Goal: Task Accomplishment & Management: Manage account settings

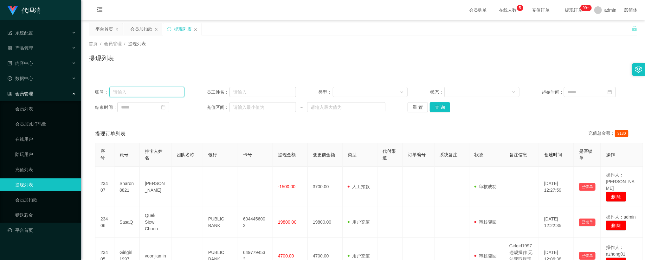
click at [140, 94] on input "text" at bounding box center [146, 92] width 75 height 10
paste input "Pema"
click at [433, 109] on button "查 询" at bounding box center [440, 107] width 20 height 10
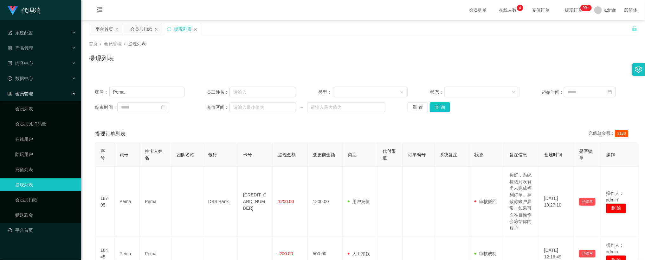
click at [281, 51] on div "首页 / 会员管理 / 提现列表 / 提现列表" at bounding box center [363, 55] width 548 height 28
click at [152, 93] on input "Pema" at bounding box center [146, 92] width 75 height 10
paste input "Nicole25"
type input "Nicole25"
click at [439, 106] on button "查 询" at bounding box center [440, 107] width 20 height 10
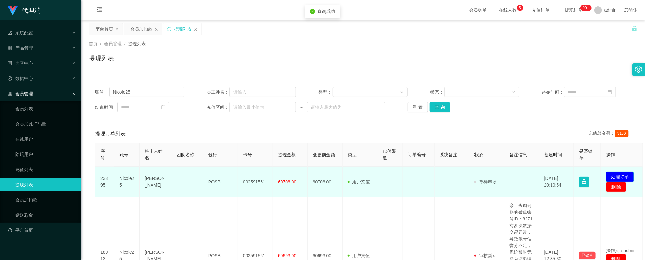
click at [612, 178] on button "处理订单" at bounding box center [620, 177] width 28 height 10
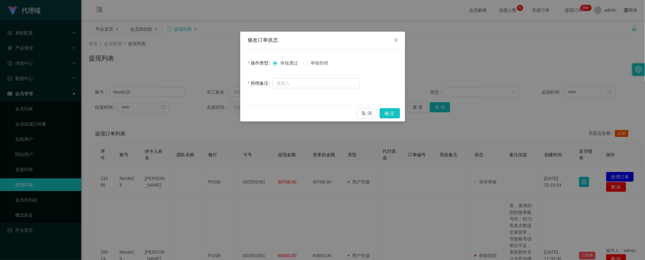
drag, startPoint x: 317, startPoint y: 64, endPoint x: 316, endPoint y: 72, distance: 7.8
click at [317, 64] on span "审核拒绝" at bounding box center [319, 63] width 23 height 5
click at [316, 79] on input "text" at bounding box center [315, 83] width 87 height 10
click at [314, 3] on div "修改订单状态 操作类型 审核通过 审核拒绝 拒绝备注 取 消 确 定" at bounding box center [322, 130] width 645 height 260
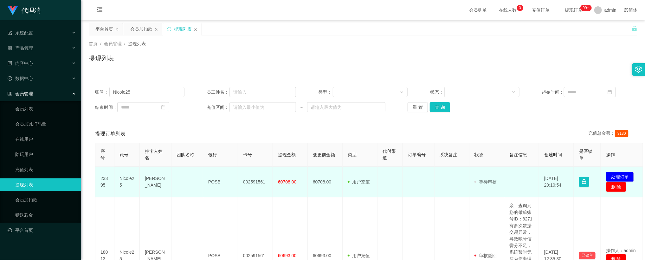
click at [152, 178] on td "[PERSON_NAME]" at bounding box center [156, 182] width 32 height 31
copy td "[PERSON_NAME]"
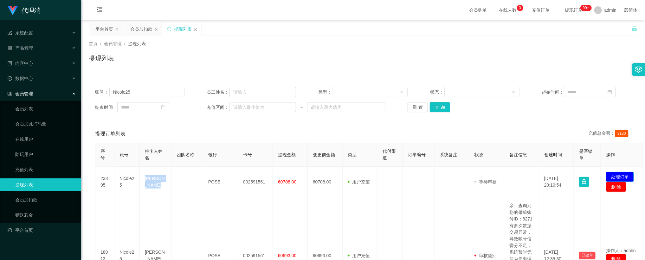
click at [616, 175] on button "处理订单" at bounding box center [620, 177] width 28 height 10
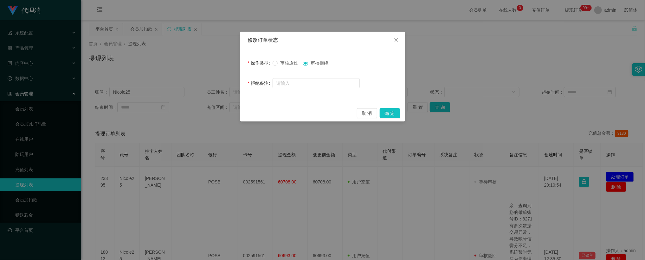
drag, startPoint x: 240, startPoint y: 177, endPoint x: 223, endPoint y: 179, distance: 17.2
click at [240, 177] on div "修改订单状态 操作类型 审核通过 审核拒绝 拒绝备注 取 消 确 定" at bounding box center [322, 130] width 645 height 260
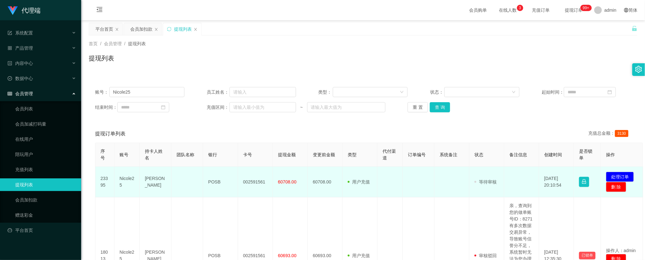
click at [125, 178] on td "Nicole25" at bounding box center [126, 182] width 25 height 31
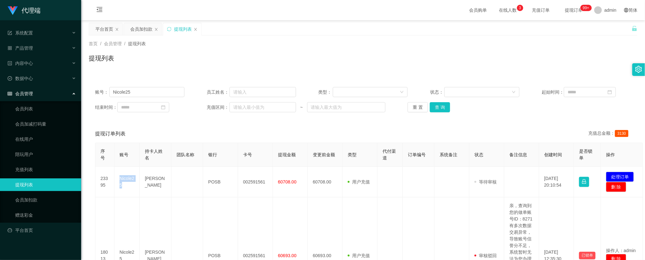
copy td "Nicole25"
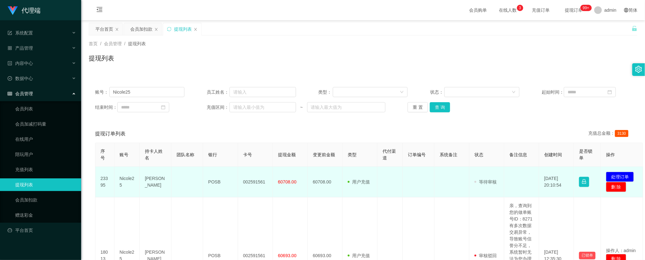
click at [255, 184] on td "002591561" at bounding box center [255, 182] width 35 height 31
copy td "002591561"
click at [411, 192] on td at bounding box center [419, 182] width 32 height 31
click at [285, 183] on span "60708.00" at bounding box center [287, 182] width 18 height 5
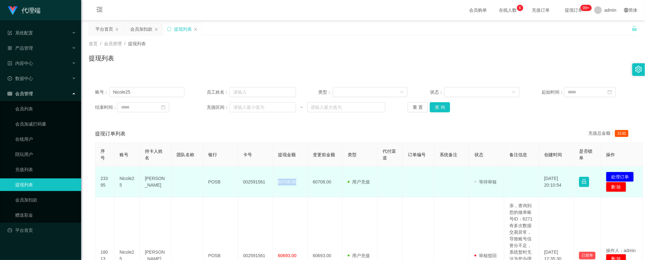
click at [285, 183] on span "60708.00" at bounding box center [287, 182] width 18 height 5
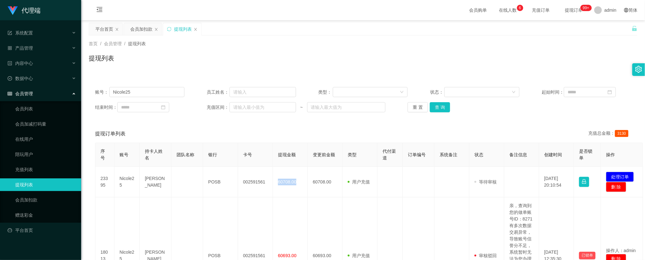
copy span "60708.00"
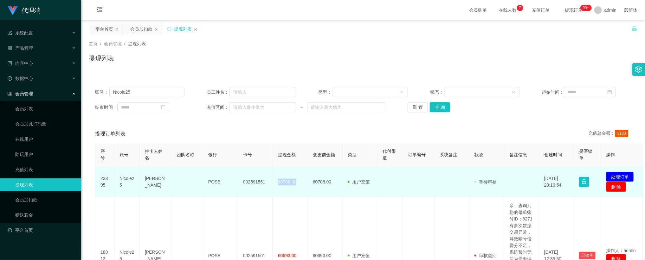
drag, startPoint x: 277, startPoint y: 172, endPoint x: 281, endPoint y: 177, distance: 6.5
click at [277, 172] on td "60708.00" at bounding box center [290, 182] width 35 height 31
click at [284, 181] on span "60708.00" at bounding box center [287, 182] width 18 height 5
copy span "60708.00"
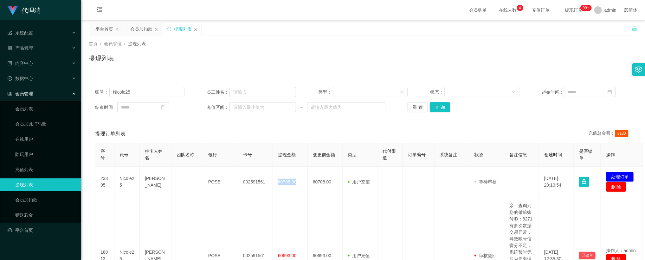
drag, startPoint x: 432, startPoint y: 81, endPoint x: 439, endPoint y: 91, distance: 12.2
click at [432, 81] on div "账号： Nicole25 员工姓名： 类型： 状态： 起始时间： 结束时间： 充值区间： ~ 重 置 查 询" at bounding box center [363, 100] width 548 height 38
click at [616, 174] on button "处理订单" at bounding box center [620, 177] width 28 height 10
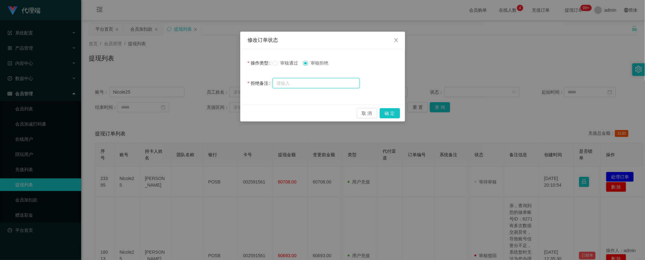
click at [320, 88] on input "text" at bounding box center [315, 83] width 87 height 10
paste input "由亚太反洗钱组织(APG)规定如下： 防止民众通过任何投资平台、虚拟货币平台、股票平台、外汇平台洗黑钱，提高民众反洗钱意识，保护民众资金。 银行审查了你的账户…"
type input "由亚太反洗钱组织(APG)规定如下： 防止民众通过任何投资平台、虚拟货币平台、股票平台、外汇平台洗黑钱，提高民众反洗钱意识，保护民众资金。 银行审查了你的账户…"
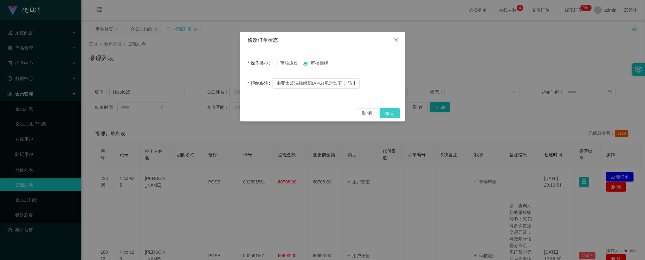
click at [394, 118] on button "确 定" at bounding box center [390, 113] width 20 height 10
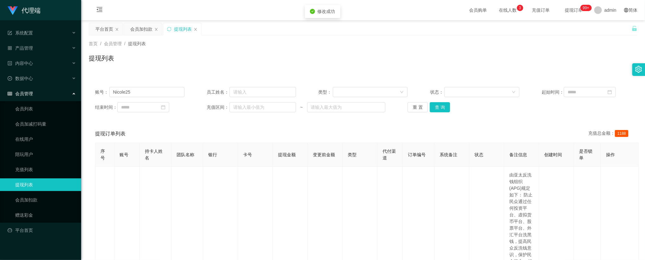
click at [408, 35] on div "首页 / 会员管理 / 提现列表 / 提现列表" at bounding box center [363, 54] width 564 height 38
click at [145, 92] on input "Nicole25" at bounding box center [146, 92] width 75 height 10
click at [43, 105] on link "会员列表" at bounding box center [45, 109] width 61 height 13
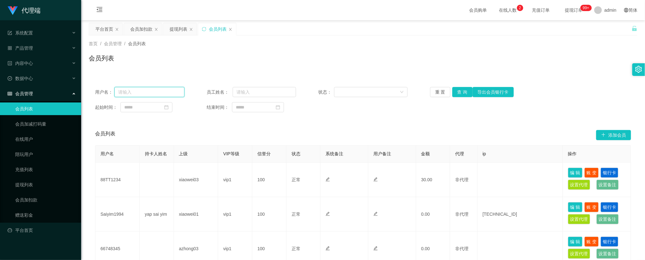
click at [161, 92] on input "text" at bounding box center [149, 92] width 70 height 10
paste input "Nicole25"
type input "Nicole25"
click at [449, 93] on button "重 置" at bounding box center [440, 92] width 20 height 10
click at [460, 91] on button "查 询" at bounding box center [462, 92] width 20 height 10
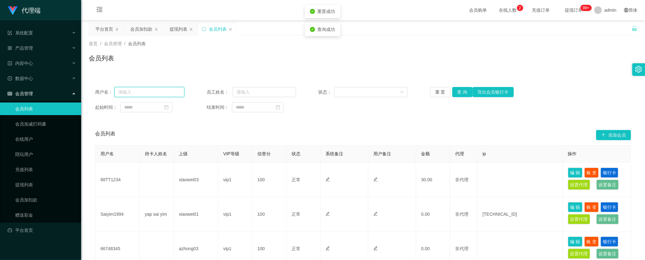
click at [155, 94] on input "text" at bounding box center [149, 92] width 70 height 10
paste input "Nicole25"
type input "Nicole25"
click at [455, 91] on button "查 询" at bounding box center [462, 92] width 20 height 10
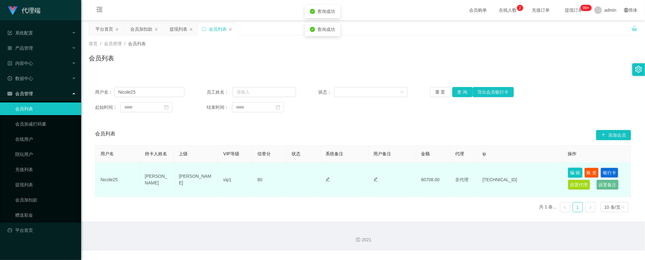
click at [572, 171] on button "编 辑" at bounding box center [575, 173] width 15 height 10
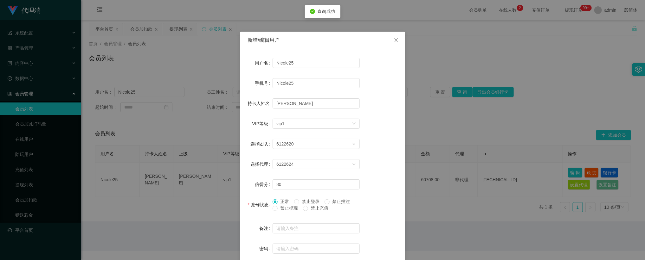
click at [438, 80] on div "新增/编辑用户 用户名 Nicole25 手机号 Nicole25 持卡人姓名 [PERSON_NAME] VIP等级 选择VIP等级 vip1 选择团队 6…" at bounding box center [322, 130] width 645 height 260
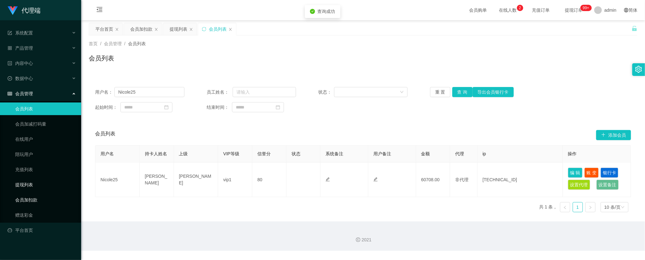
click at [35, 194] on link "会员加扣款" at bounding box center [45, 200] width 61 height 13
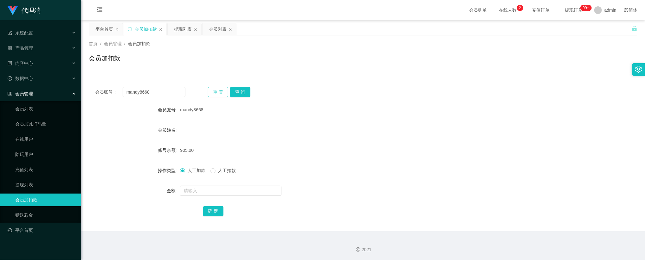
click at [217, 92] on button "重 置" at bounding box center [218, 92] width 20 height 10
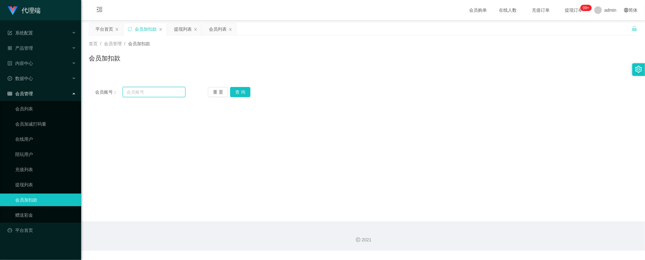
click at [173, 95] on input "text" at bounding box center [154, 92] width 63 height 10
paste input "Nicole25"
type input "Nicole25"
click at [245, 91] on button "查 询" at bounding box center [240, 92] width 20 height 10
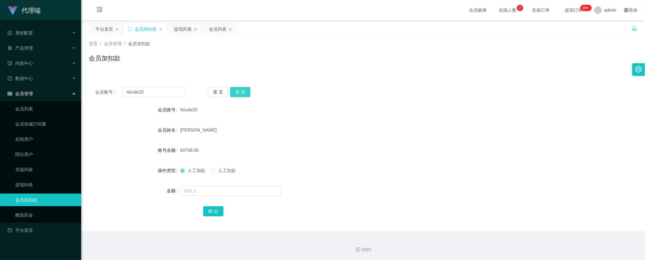
click at [246, 92] on button "查 询" at bounding box center [240, 92] width 20 height 10
